Goal: Task Accomplishment & Management: Manage account settings

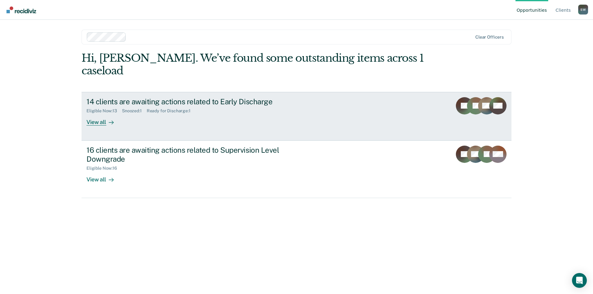
click at [100, 114] on div "View all" at bounding box center [103, 120] width 35 height 12
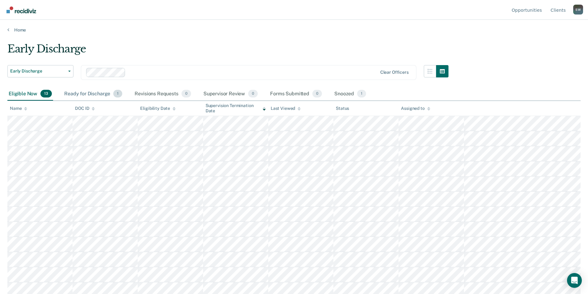
click at [99, 94] on div "Ready for Discharge 1" at bounding box center [93, 94] width 61 height 14
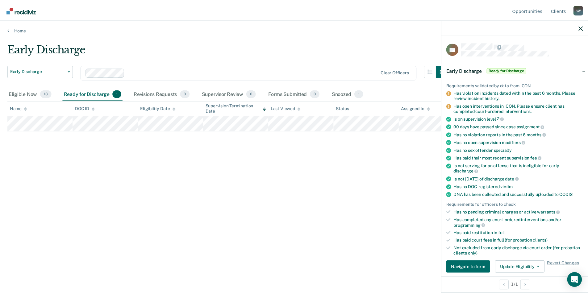
scroll to position [124, 0]
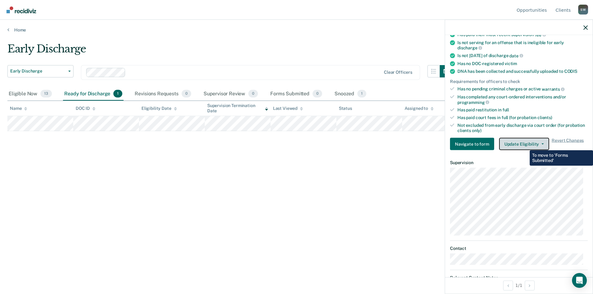
click at [525, 145] on button "Update Eligibility" at bounding box center [524, 144] width 50 height 12
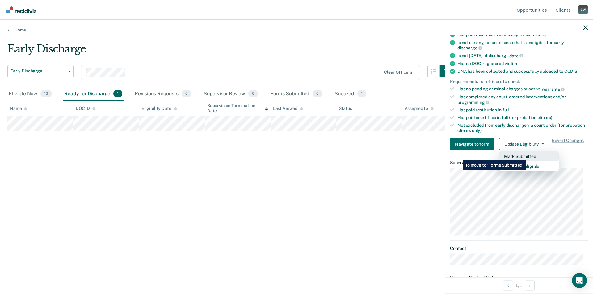
click at [528, 156] on button "Mark Submitted" at bounding box center [529, 157] width 60 height 10
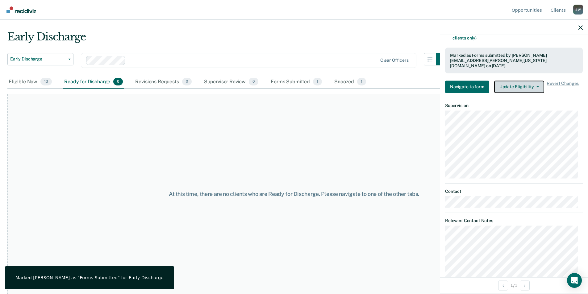
scroll to position [241, 0]
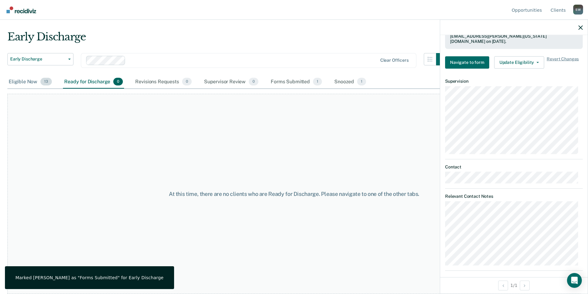
click at [14, 86] on div "Eligible Now 13" at bounding box center [30, 82] width 46 height 14
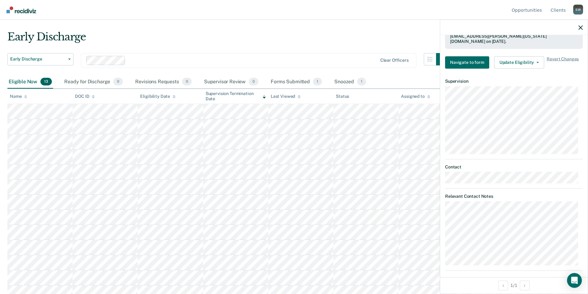
click at [298, 89] on th "Last Viewed" at bounding box center [300, 96] width 65 height 15
click at [297, 85] on div "Forms Submitted 1" at bounding box center [297, 82] width 54 height 14
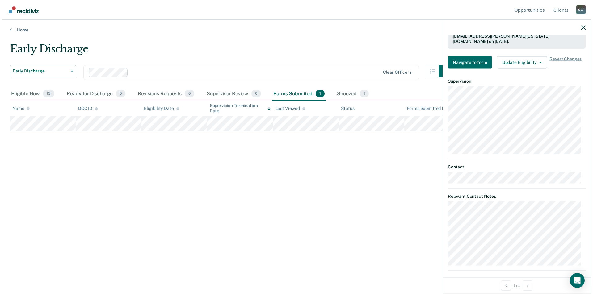
scroll to position [0, 0]
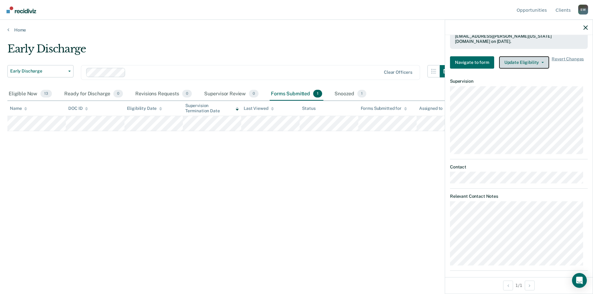
click at [542, 62] on icon "button" at bounding box center [543, 62] width 2 height 1
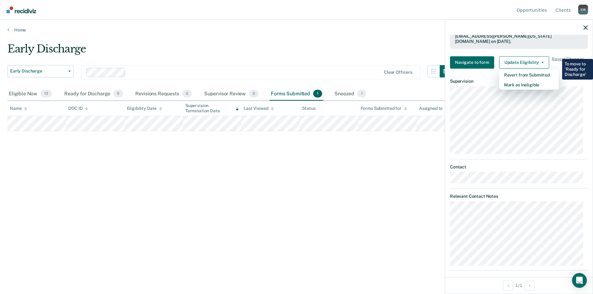
click at [310, 55] on div "Early Discharge" at bounding box center [229, 52] width 445 height 18
